Goal: Information Seeking & Learning: Learn about a topic

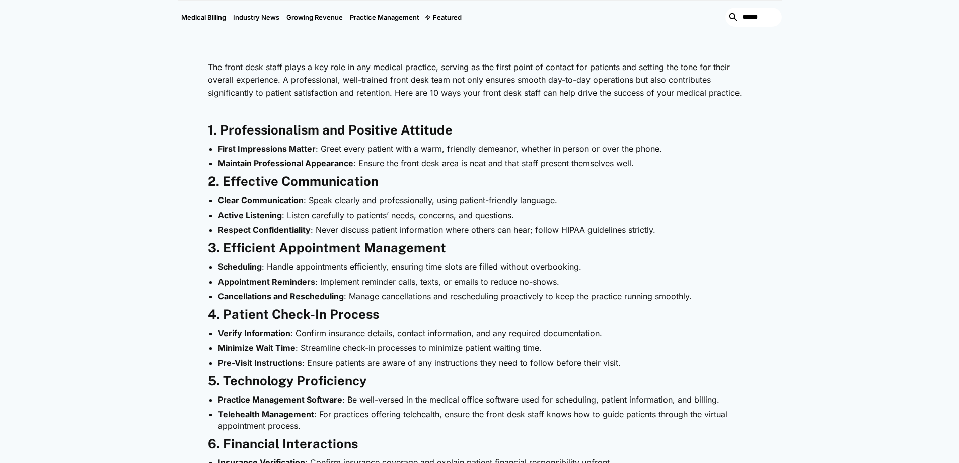
scroll to position [503, 0]
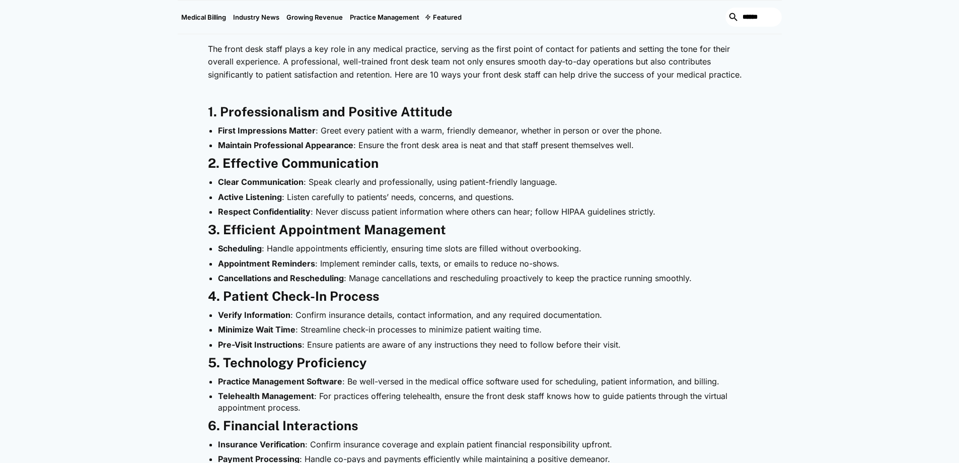
click at [267, 104] on strong "1. Professionalism and Positive Attitude" at bounding box center [330, 111] width 245 height 15
click at [220, 104] on strong "1. Professionalism and Positive Attitude" at bounding box center [330, 111] width 245 height 15
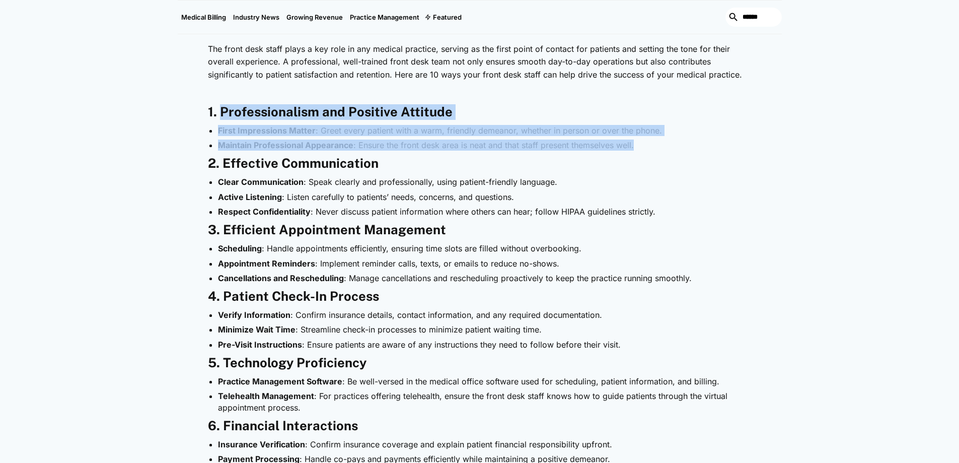
drag, startPoint x: 220, startPoint y: 80, endPoint x: 635, endPoint y: 110, distance: 415.8
click at [637, 112] on div "The front desk staff plays a key role in any medical practice, serving as the f…" at bounding box center [480, 402] width 544 height 728
copy div "Professionalism and Positive Attitude First Impressions Matter : Greet every pa…"
click at [719, 192] on div "The front desk staff plays a key role in any medical practice, serving as the f…" at bounding box center [480, 402] width 544 height 728
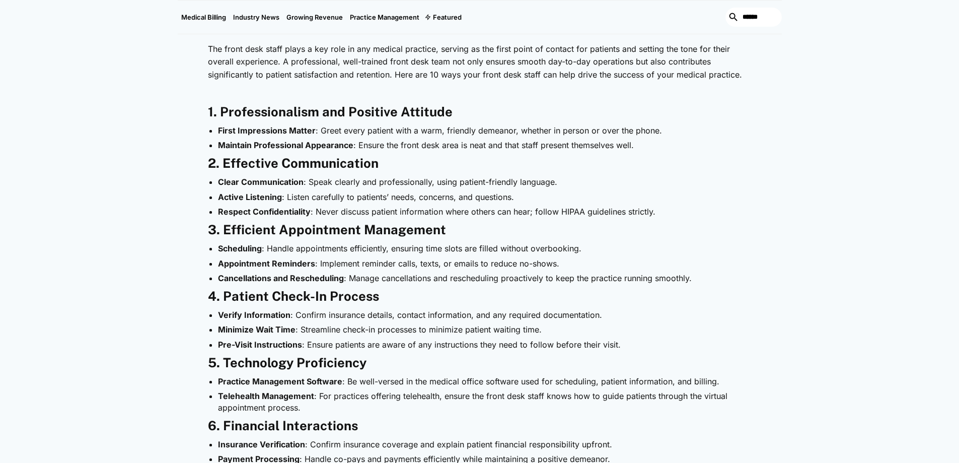
click at [533, 139] on li "Maintain Professional Appearance : Ensure the front desk area is neat and that …" at bounding box center [484, 144] width 533 height 11
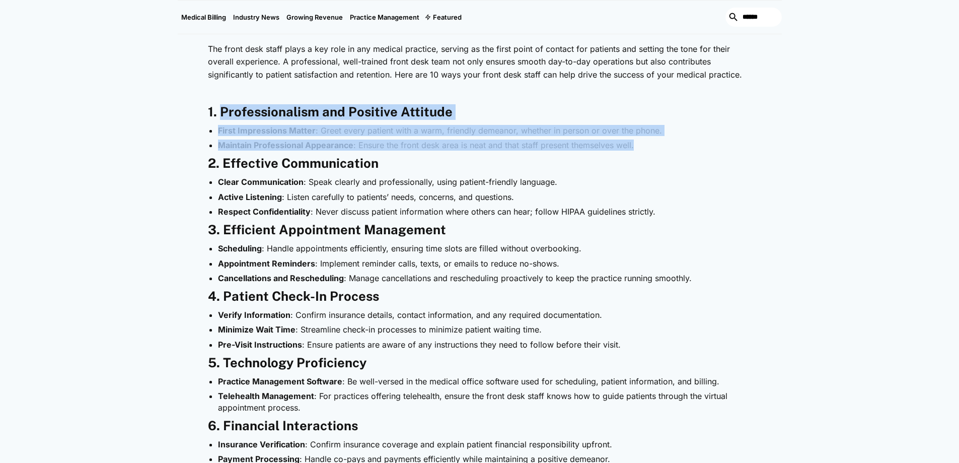
drag, startPoint x: 219, startPoint y: 80, endPoint x: 651, endPoint y: 115, distance: 433.3
click at [653, 116] on div "The front desk staff plays a key role in any medical practice, serving as the f…" at bounding box center [480, 402] width 544 height 728
copy div "Professionalism and Positive Attitude First Impressions Matter : Greet every pa…"
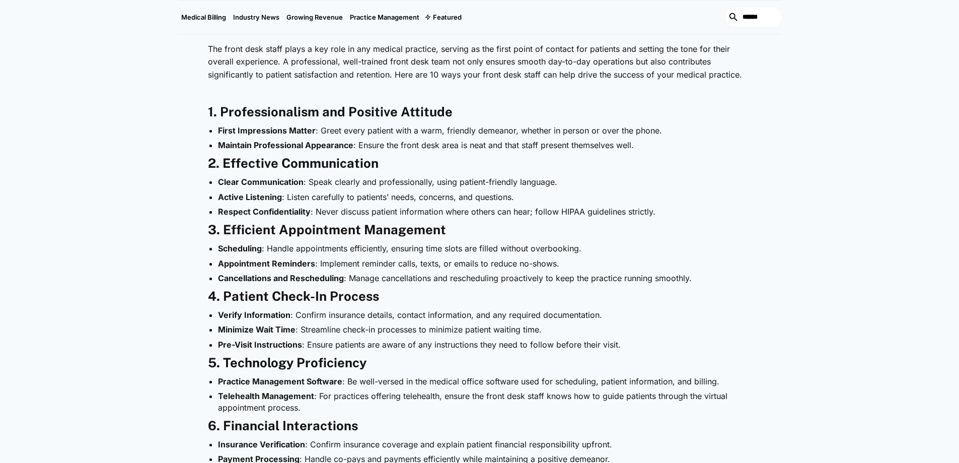
click at [547, 206] on li "Respect Confidentiality : Never discuss patient information where others can he…" at bounding box center [484, 211] width 533 height 11
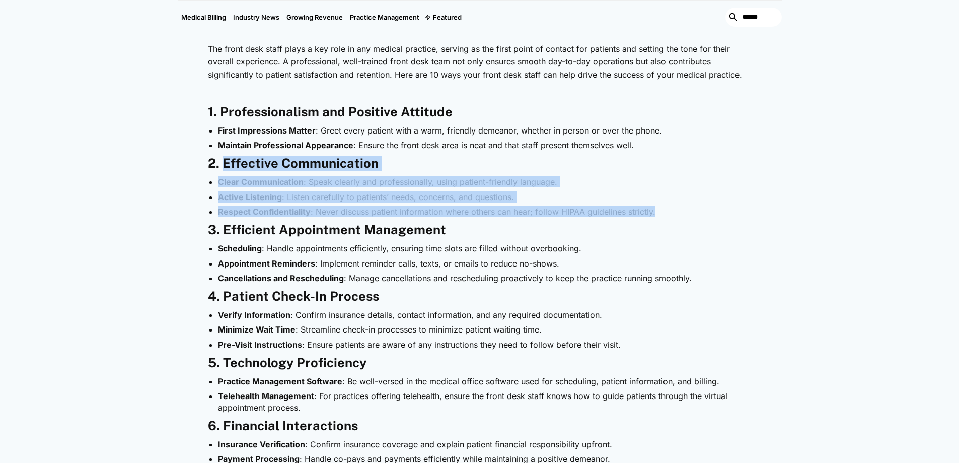
drag, startPoint x: 263, startPoint y: 137, endPoint x: 660, endPoint y: 180, distance: 399.8
click at [660, 180] on div "The front desk staff plays a key role in any medical practice, serving as the f…" at bounding box center [480, 402] width 544 height 728
copy div "Effective Communication Clear Communication : Speak clearly and professionally,…"
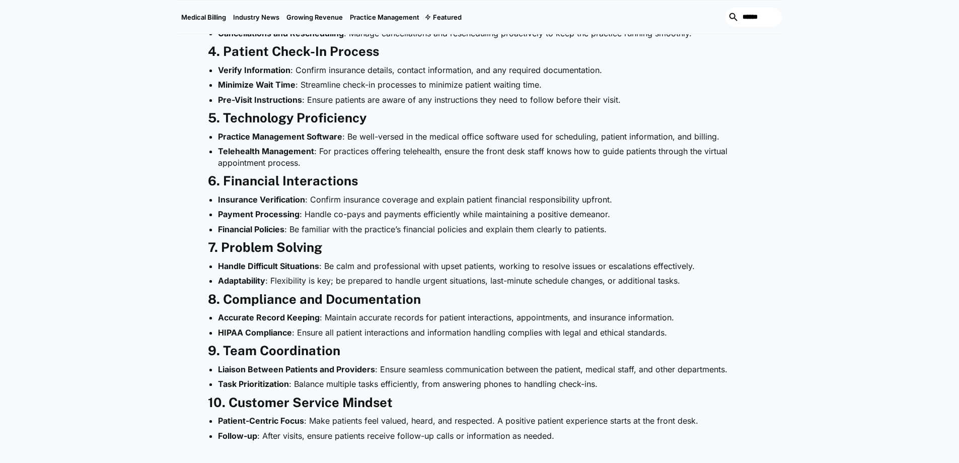
scroll to position [755, 0]
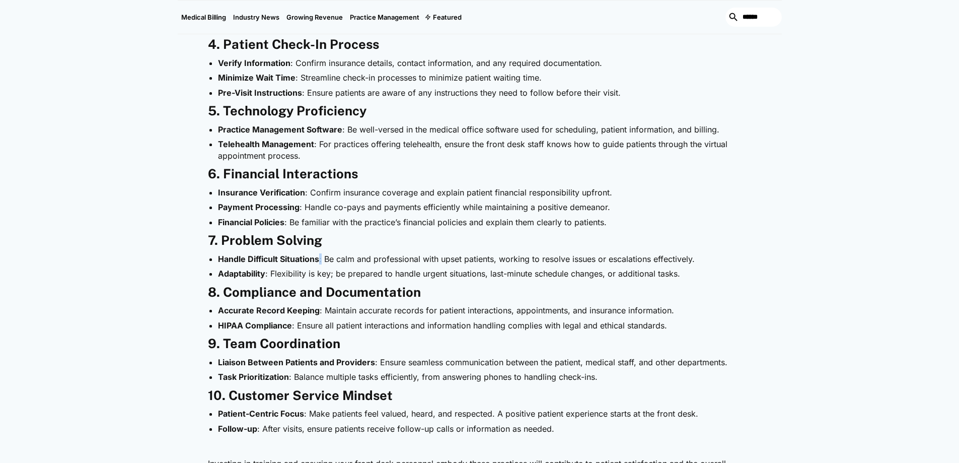
drag, startPoint x: 322, startPoint y: 228, endPoint x: 267, endPoint y: 228, distance: 54.4
click at [320, 253] on li "Handle Difficult Situations : Be calm and professional with upset patients, wor…" at bounding box center [484, 258] width 533 height 11
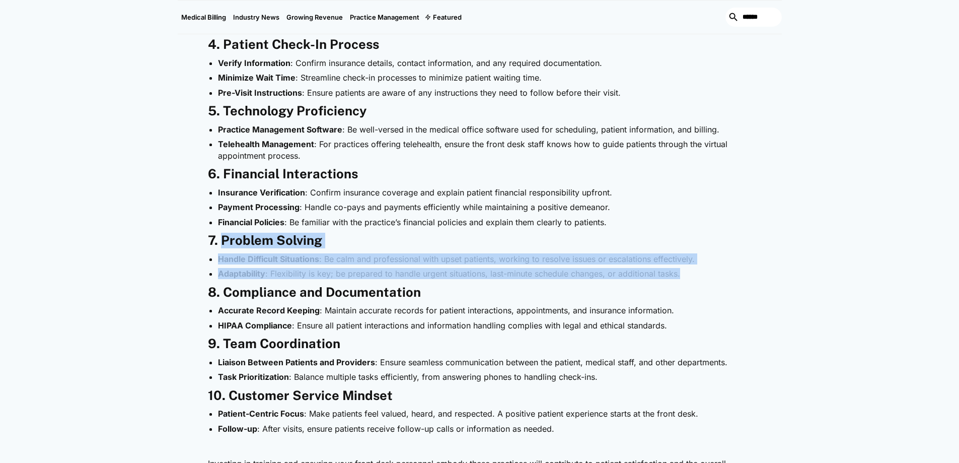
drag, startPoint x: 222, startPoint y: 211, endPoint x: 684, endPoint y: 240, distance: 462.4
click at [695, 245] on div "The front desk staff plays a key role in any medical practice, serving as the f…" at bounding box center [480, 150] width 544 height 728
copy div "Problem Solving Handle Difficult Situations : Be calm and professional with ups…"
click at [283, 388] on strong "10. Customer Service Mindset" at bounding box center [300, 395] width 185 height 15
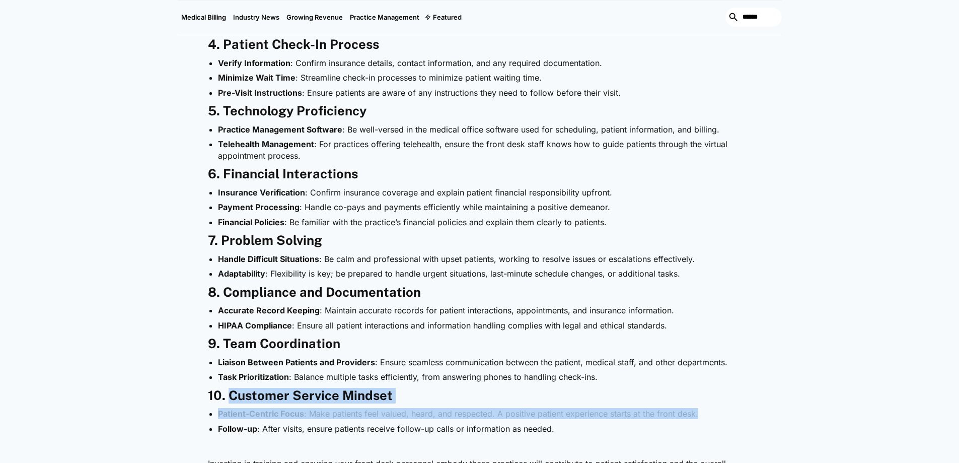
drag, startPoint x: 241, startPoint y: 368, endPoint x: 706, endPoint y: 383, distance: 465.3
click at [706, 383] on div "The front desk staff plays a key role in any medical practice, serving as the f…" at bounding box center [480, 150] width 544 height 728
copy div "Customer Service Mindset Patient-Centric Focus : Make patients feel valued, hea…"
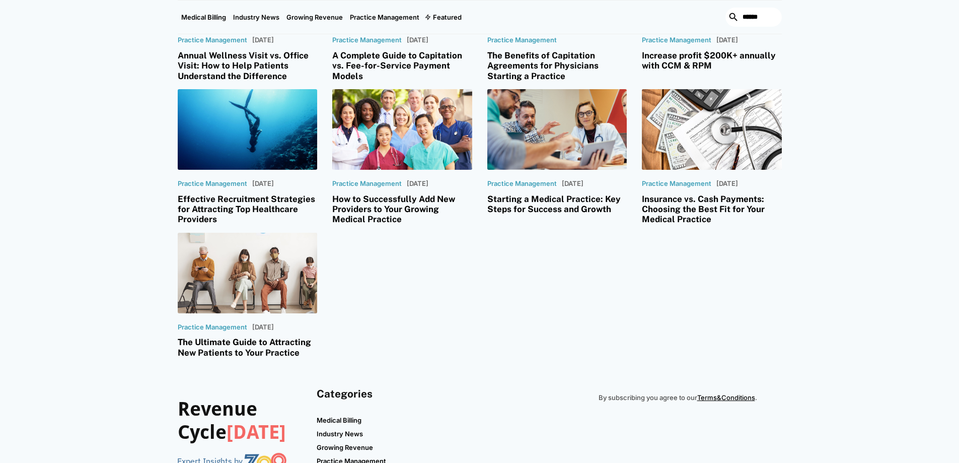
scroll to position [1405, 0]
